Goal: Task Accomplishment & Management: Use online tool/utility

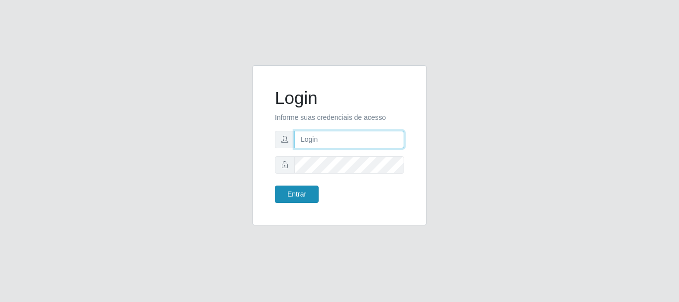
type input "[PERSON_NAME]"
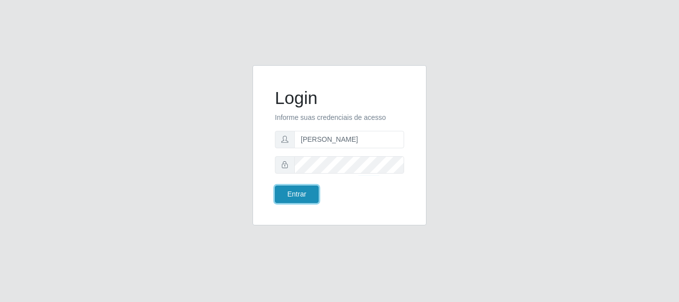
click at [307, 191] on button "Entrar" at bounding box center [297, 193] width 44 height 17
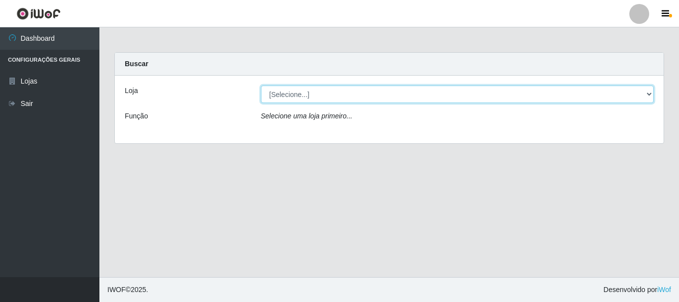
click at [287, 91] on select "[Selecione...] Bemais Supermercados - [GEOGRAPHIC_DATA]" at bounding box center [457, 93] width 393 height 17
select select "249"
click at [261, 85] on select "[Selecione...] Bemais Supermercados - [GEOGRAPHIC_DATA]" at bounding box center [457, 93] width 393 height 17
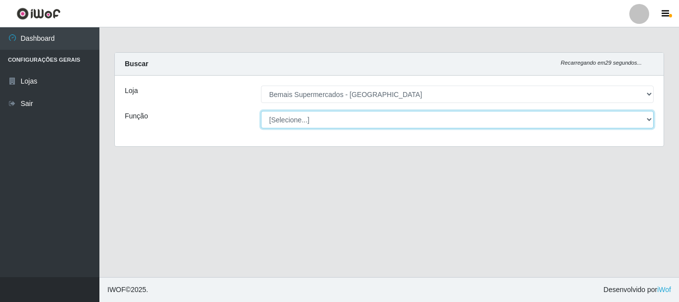
click at [297, 114] on select "[Selecione...] ASG ASG + ASG ++ Auxiliar de Depósito Auxiliar de Depósito + Aux…" at bounding box center [457, 119] width 393 height 17
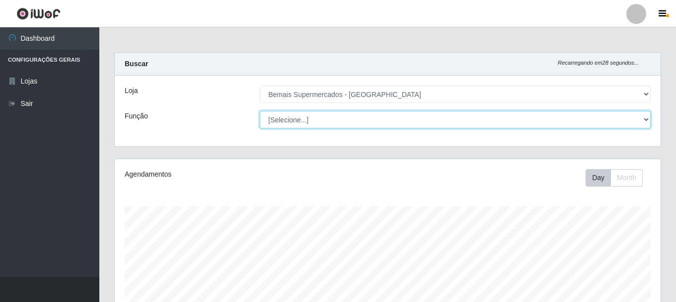
scroll to position [206, 546]
select select "72"
click at [260, 111] on select "[Selecione...] ASG ASG + ASG ++ Auxiliar de Depósito Auxiliar de Depósito + Aux…" at bounding box center [455, 119] width 391 height 17
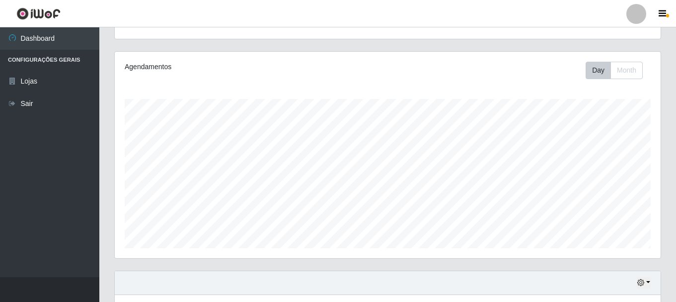
scroll to position [181, 0]
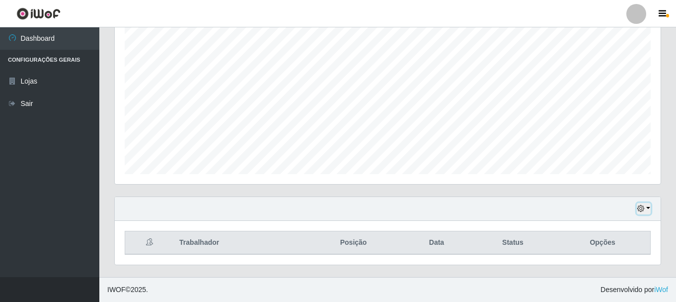
click at [647, 211] on button "button" at bounding box center [644, 208] width 14 height 11
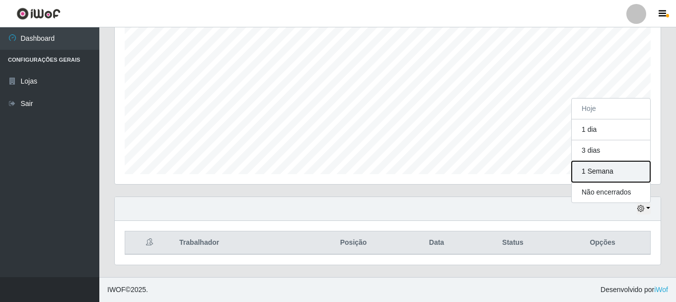
click at [632, 166] on button "1 Semana" at bounding box center [611, 171] width 78 height 21
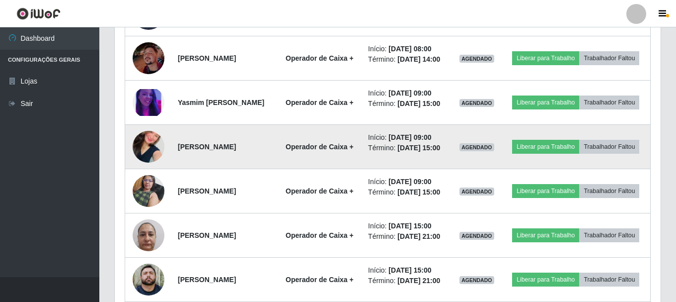
scroll to position [557, 0]
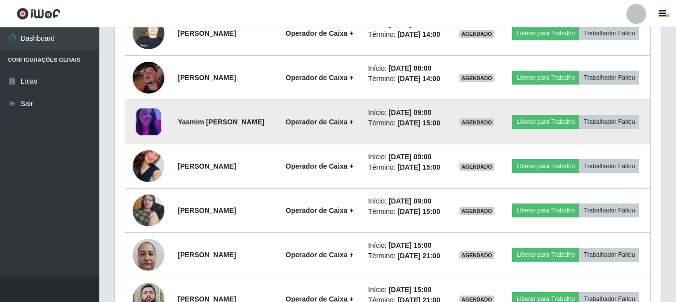
click at [154, 136] on img at bounding box center [149, 121] width 32 height 27
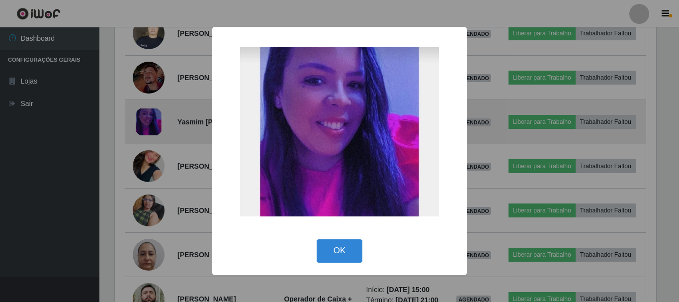
click at [154, 163] on div "× OK Cancel" at bounding box center [339, 151] width 679 height 302
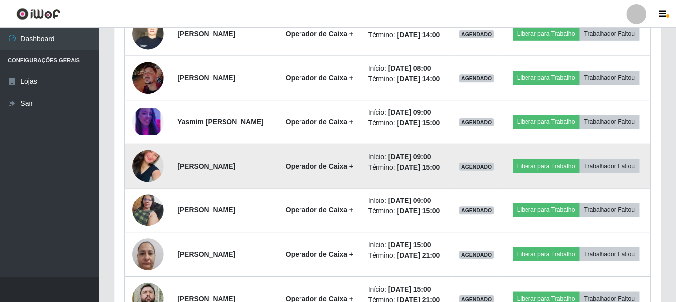
scroll to position [206, 546]
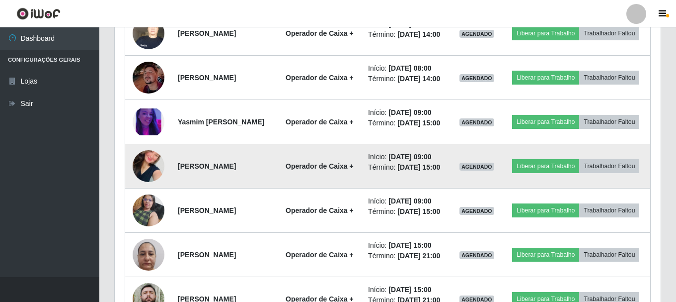
click at [149, 194] on img at bounding box center [149, 166] width 32 height 57
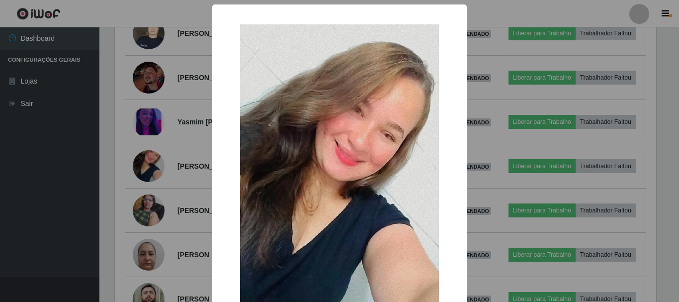
click at [150, 206] on div "× OK Cancel" at bounding box center [339, 151] width 679 height 302
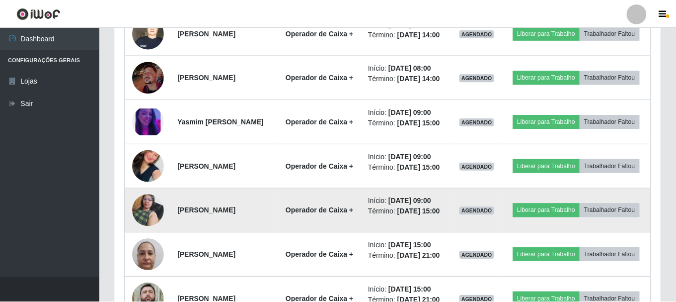
scroll to position [206, 546]
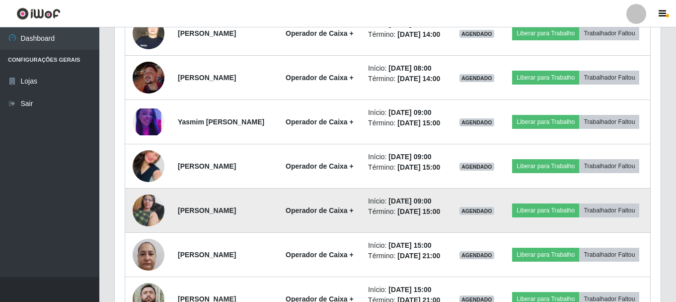
click at [146, 231] on img at bounding box center [149, 210] width 32 height 42
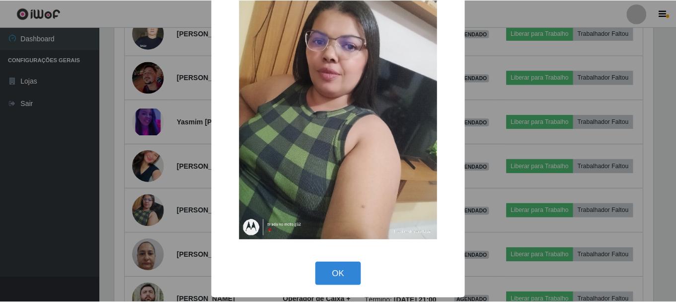
scroll to position [50, 0]
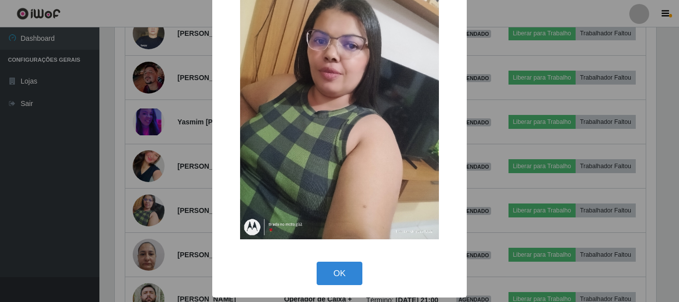
click at [151, 261] on div "× OK Cancel" at bounding box center [339, 151] width 679 height 302
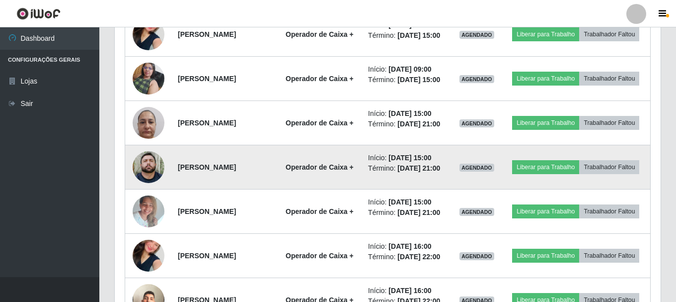
scroll to position [706, 0]
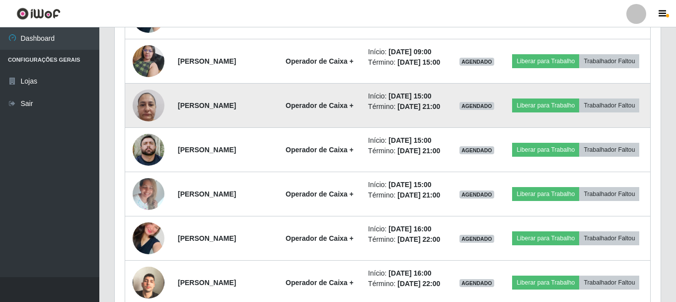
click at [154, 126] on img at bounding box center [149, 105] width 32 height 42
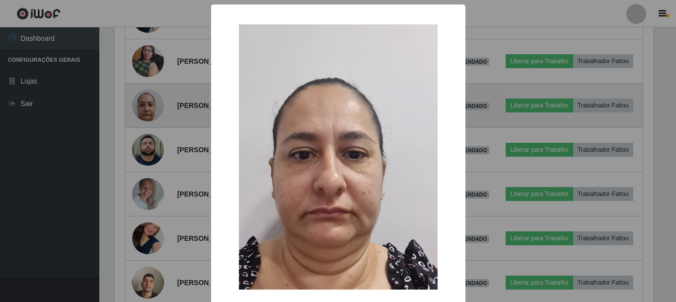
scroll to position [206, 541]
click at [154, 174] on div "× OK Cancel" at bounding box center [339, 151] width 679 height 302
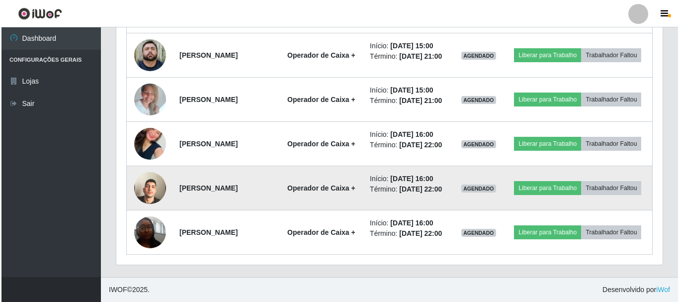
scroll to position [905, 0]
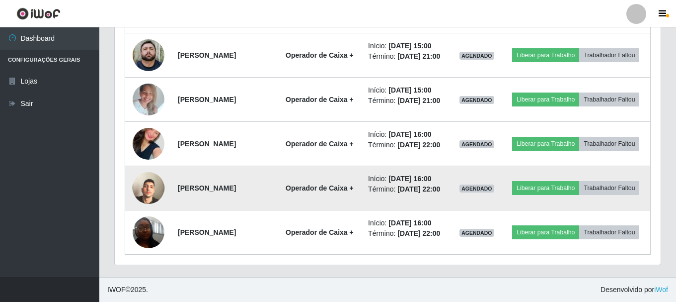
click at [148, 177] on img at bounding box center [149, 187] width 32 height 57
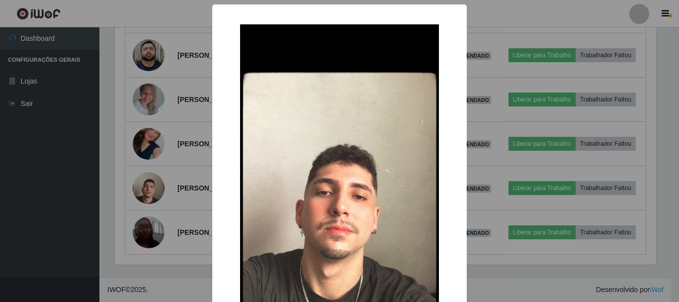
click at [150, 176] on div "× OK Cancel" at bounding box center [339, 151] width 679 height 302
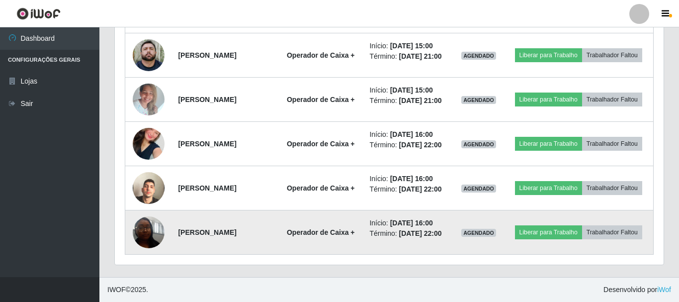
scroll to position [206, 546]
click at [152, 224] on img at bounding box center [149, 232] width 32 height 42
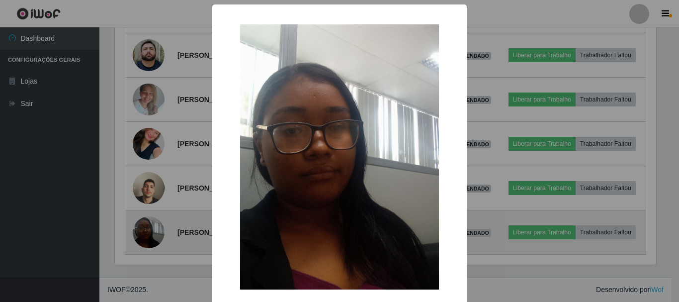
scroll to position [206, 541]
click at [152, 224] on div "× OK Cancel" at bounding box center [339, 151] width 679 height 302
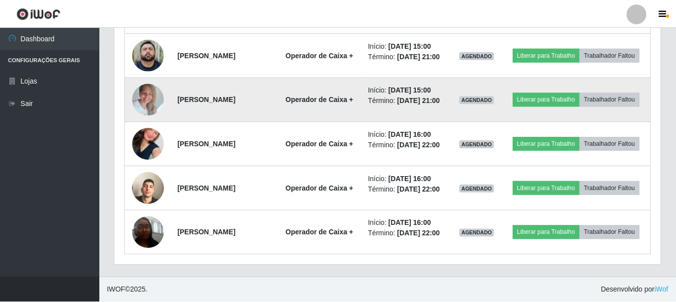
scroll to position [0, 0]
